Goal: Find specific page/section: Find specific page/section

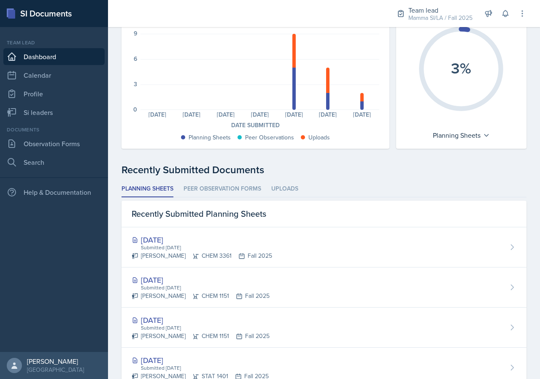
scroll to position [84, 0]
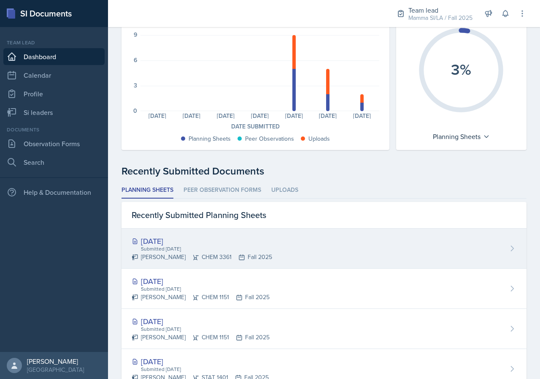
click at [250, 241] on div "[DATE]" at bounding box center [202, 240] width 141 height 11
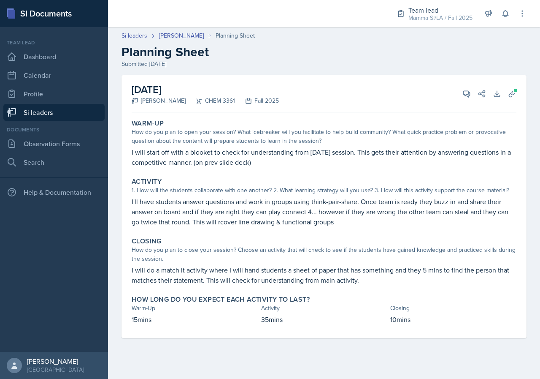
click at [84, 110] on link "Si leaders" at bounding box center [53, 112] width 101 height 17
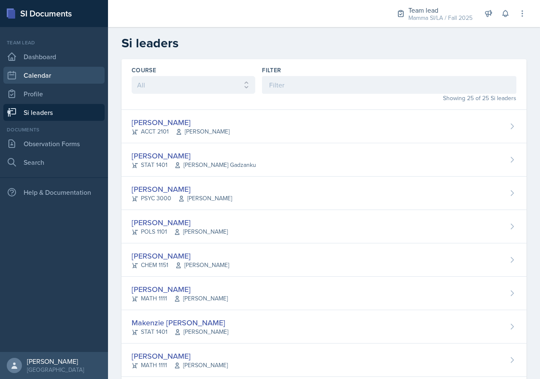
click at [44, 76] on link "Calendar" at bounding box center [53, 75] width 101 height 17
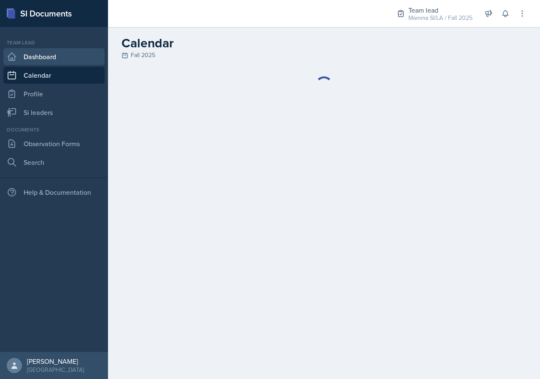
click at [45, 56] on link "Dashboard" at bounding box center [53, 56] width 101 height 17
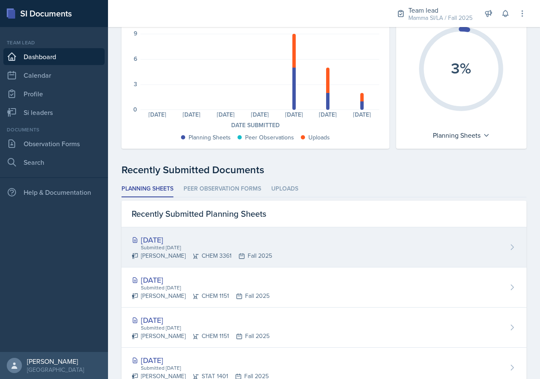
scroll to position [84, 0]
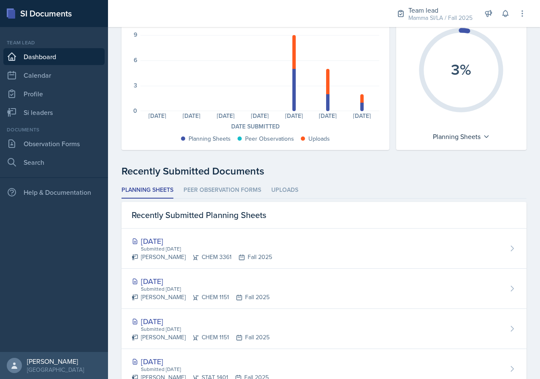
click at [248, 192] on li "Peer Observation Forms" at bounding box center [223, 190] width 78 height 16
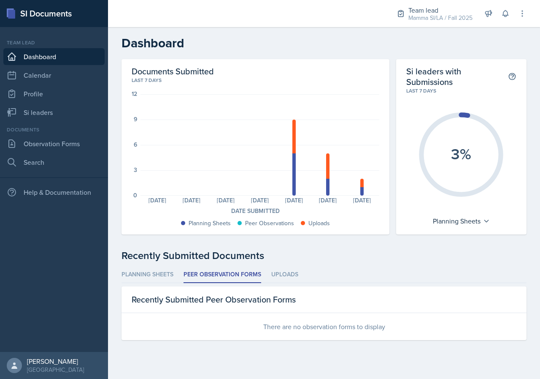
click at [282, 284] on div "Planning Sheets Peer Observation Forms Uploads Planning Sheets Peer Observation…" at bounding box center [324, 302] width 405 height 73
click at [282, 283] on div "Planning Sheets Peer Observation Forms Uploads Planning Sheets Peer Observation…" at bounding box center [324, 302] width 405 height 73
click at [281, 280] on li "Uploads" at bounding box center [284, 274] width 27 height 16
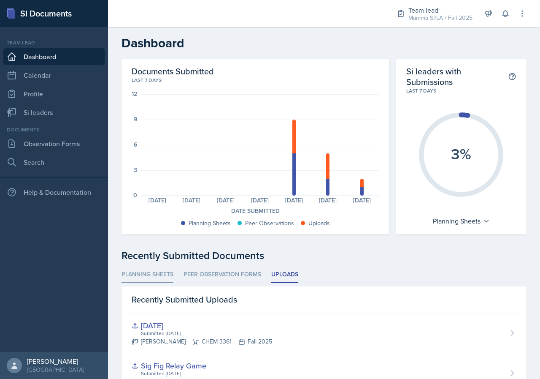
click at [165, 273] on li "Planning Sheets" at bounding box center [148, 274] width 52 height 16
